Goal: Navigation & Orientation: Find specific page/section

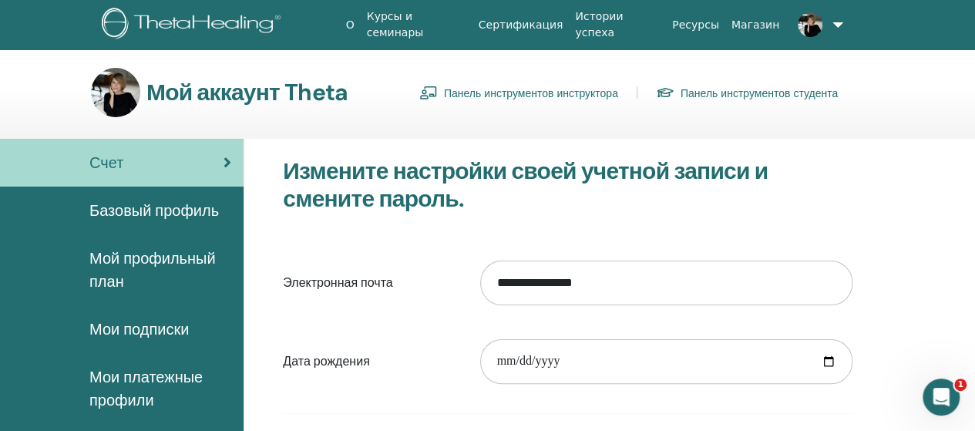
click at [507, 96] on font "Панель инструментов инструктора" at bounding box center [531, 93] width 174 height 14
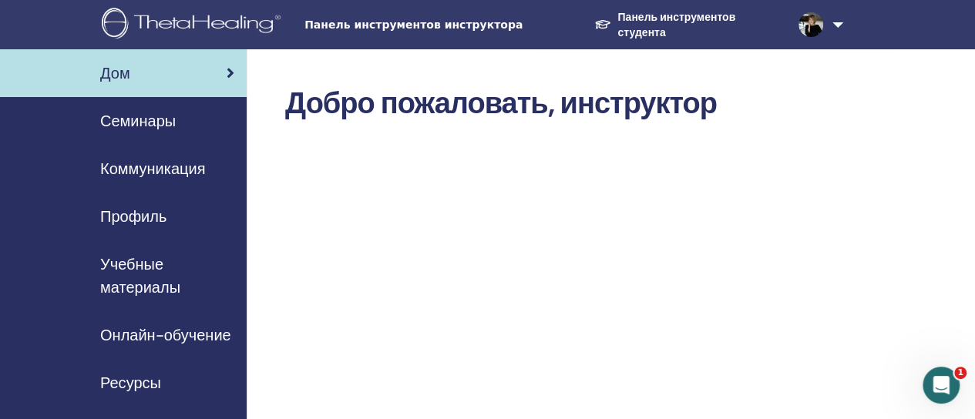
click at [162, 124] on font "Семинары" at bounding box center [138, 121] width 76 height 20
